Goal: Transaction & Acquisition: Book appointment/travel/reservation

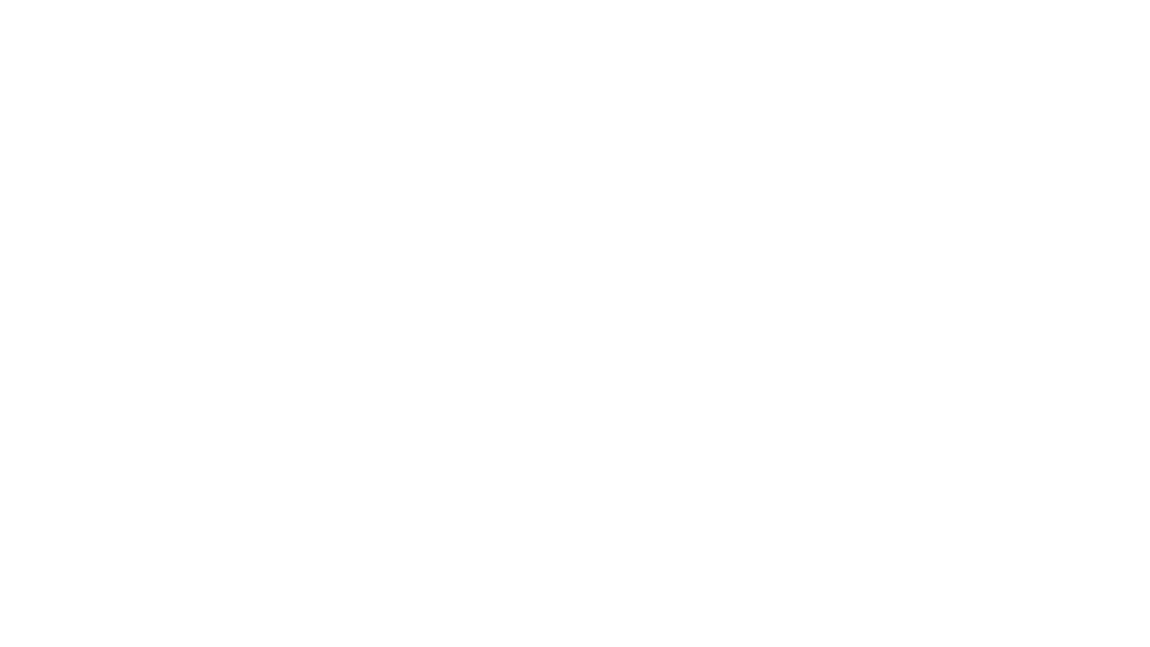
select select "**"
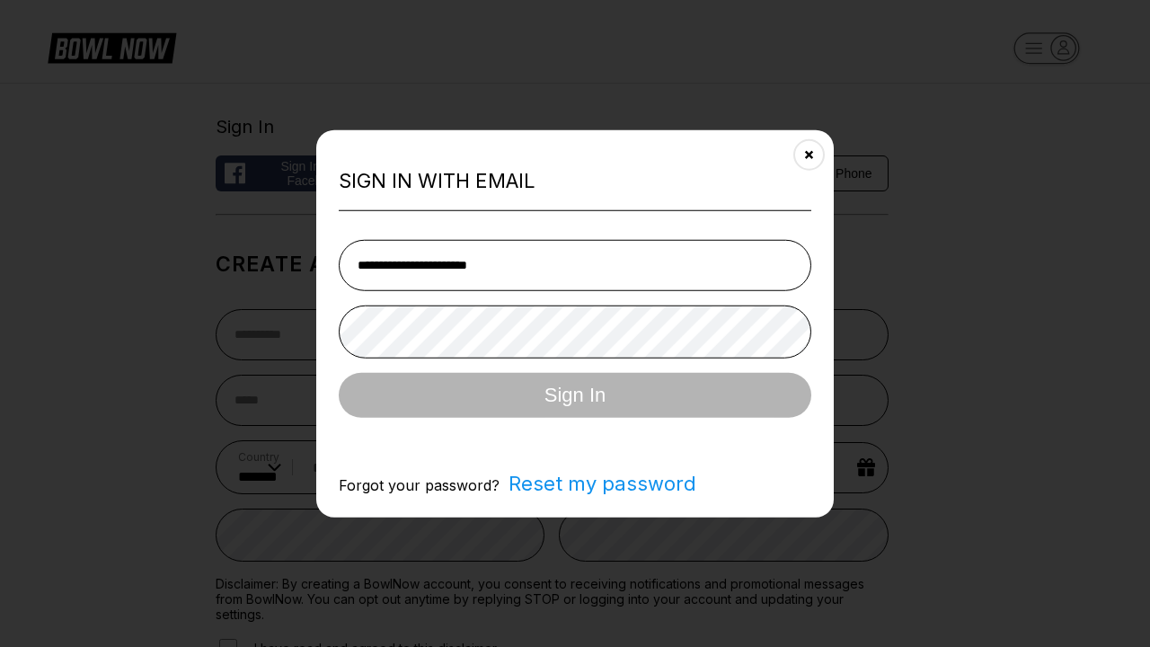
type input "**********"
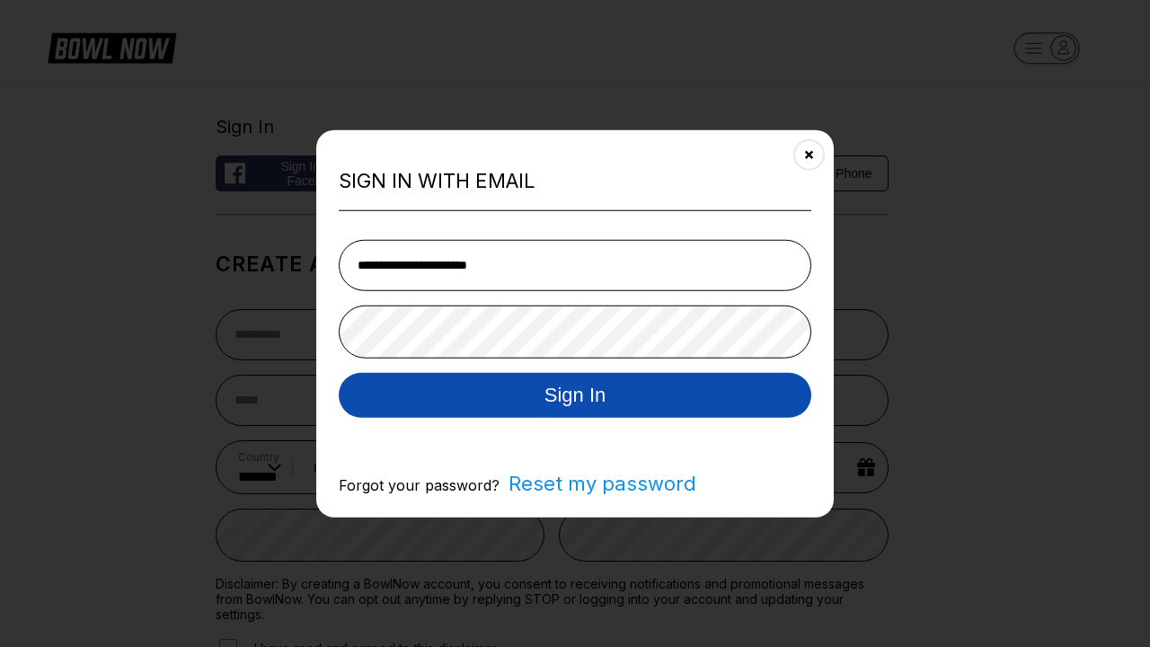
click at [575, 395] on button "Sign In" at bounding box center [575, 394] width 473 height 45
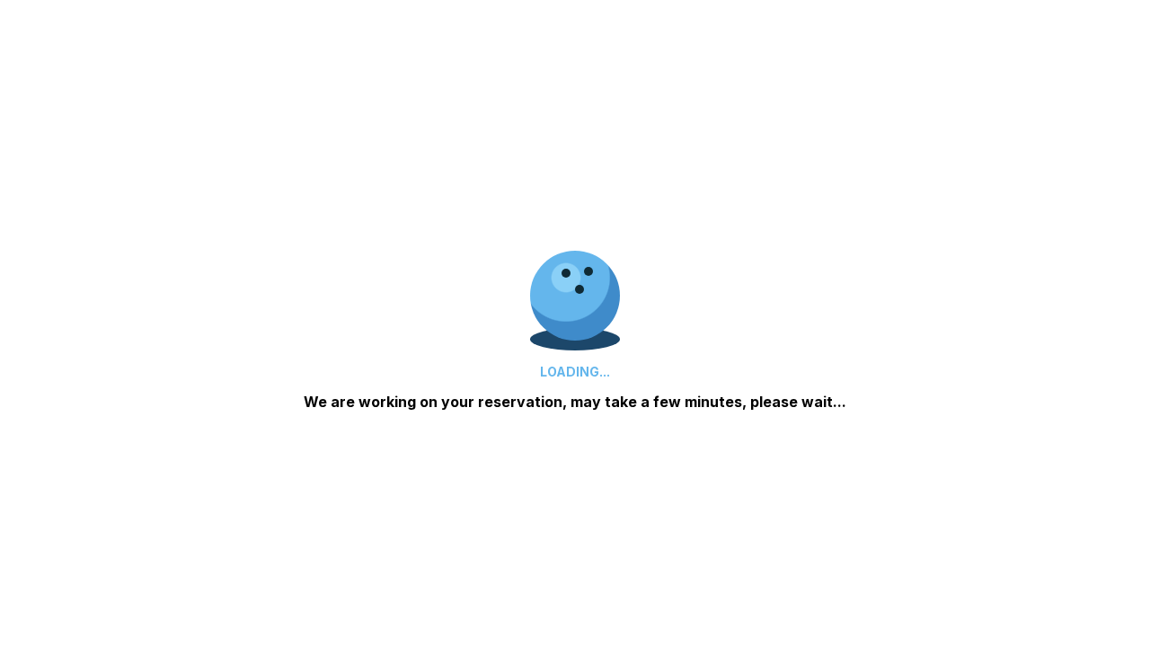
scroll to position [860, 0]
